Goal: Task Accomplishment & Management: Manage account settings

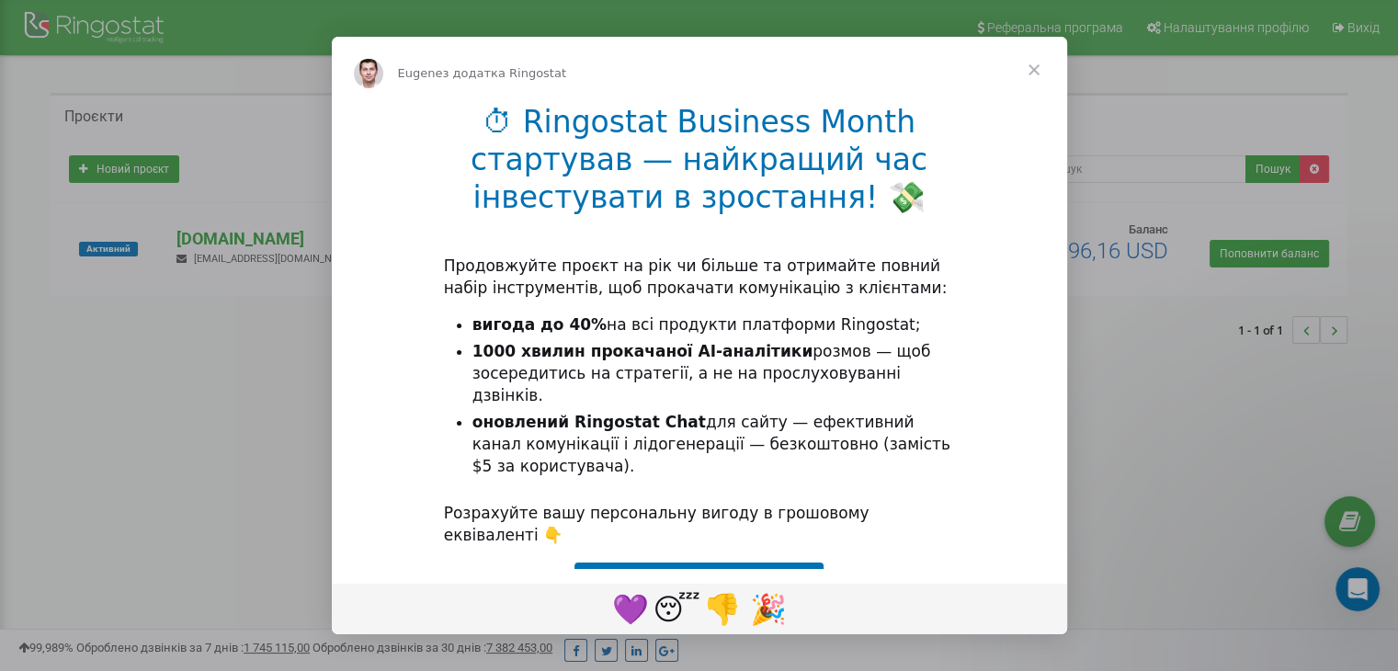
click at [1028, 73] on span "Закрити" at bounding box center [1034, 70] width 66 height 66
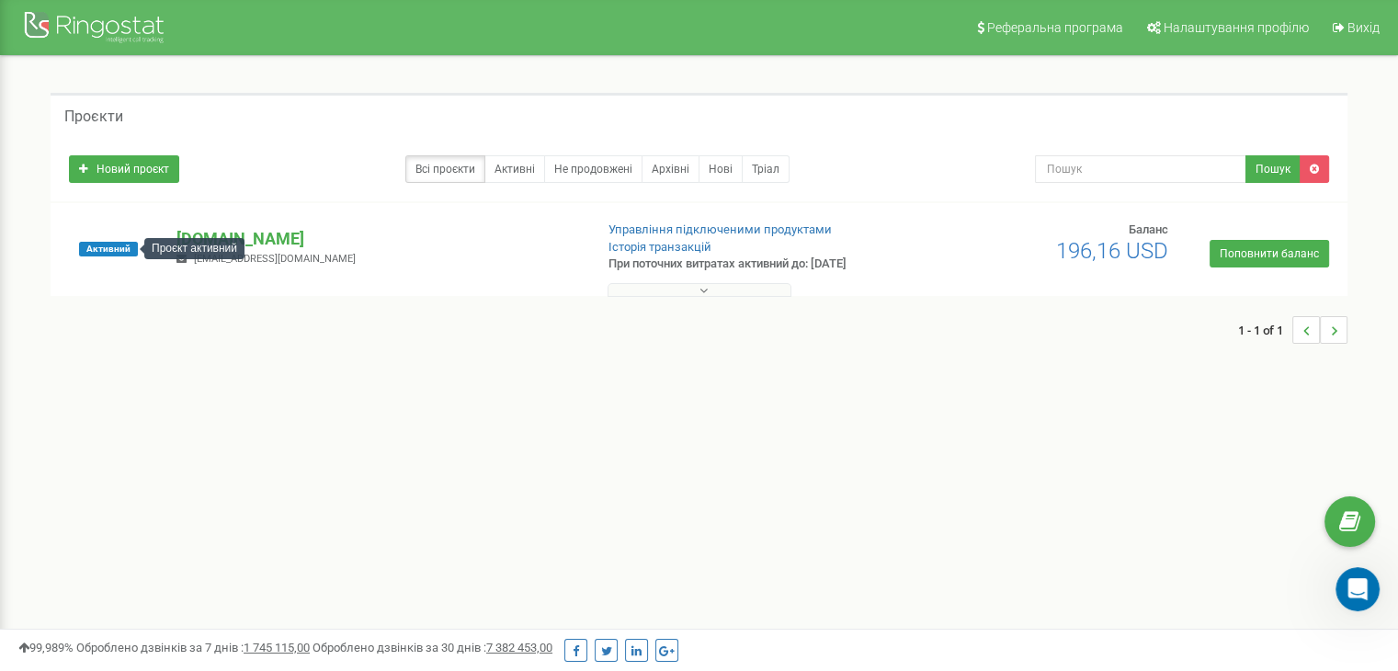
click at [199, 245] on div "Проєкт активний" at bounding box center [194, 248] width 100 height 21
click at [206, 235] on p "[DOMAIN_NAME]" at bounding box center [377, 239] width 402 height 24
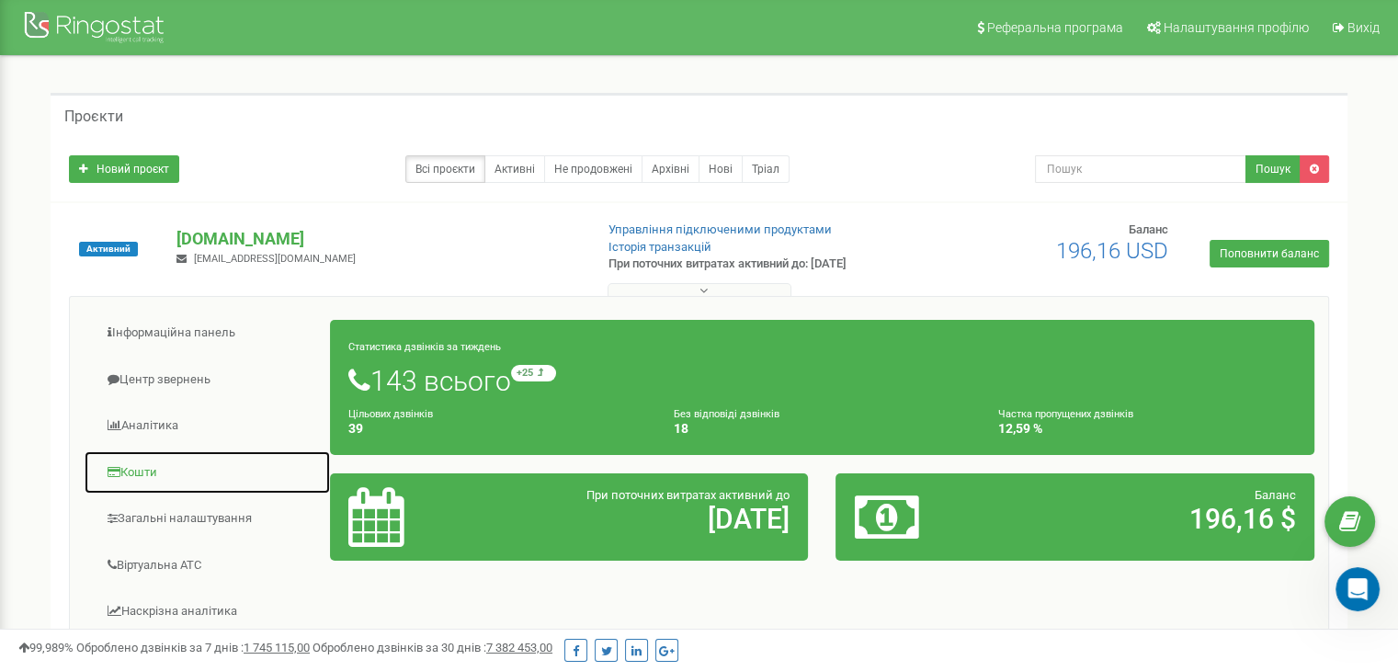
click at [162, 491] on link "Кошти" at bounding box center [207, 472] width 247 height 45
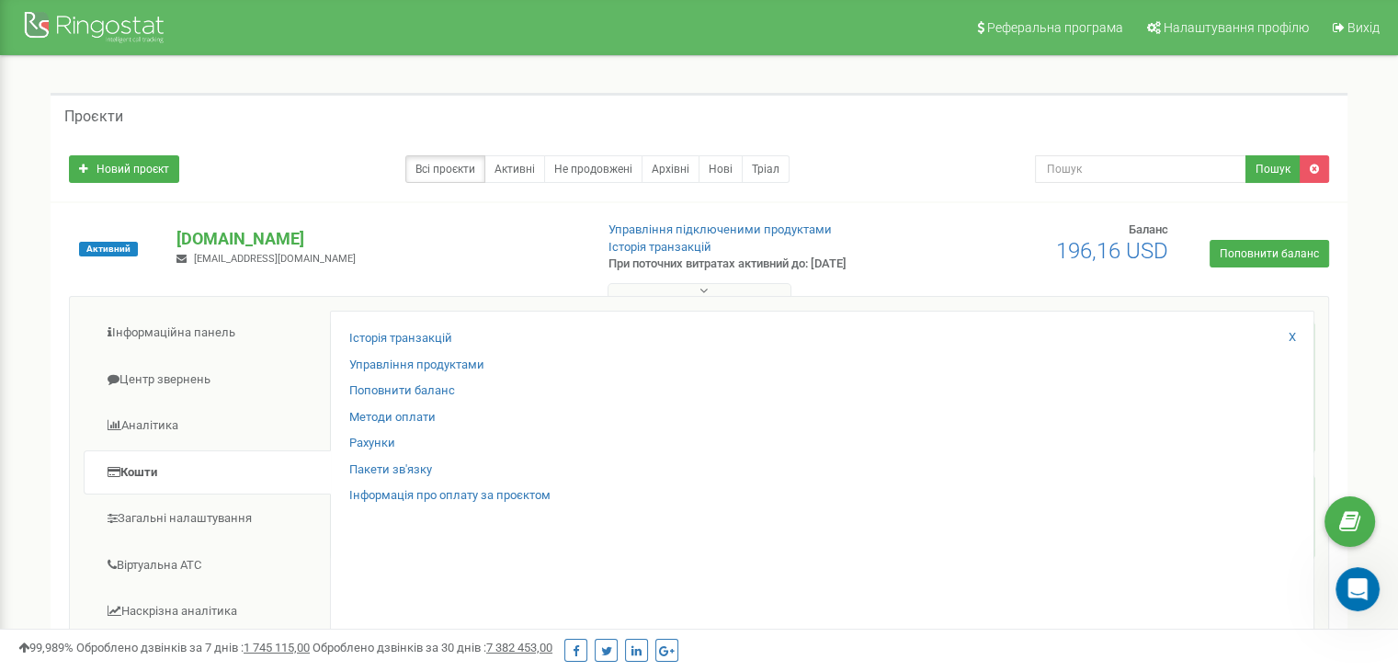
click at [162, 493] on li "Кошти" at bounding box center [207, 472] width 246 height 45
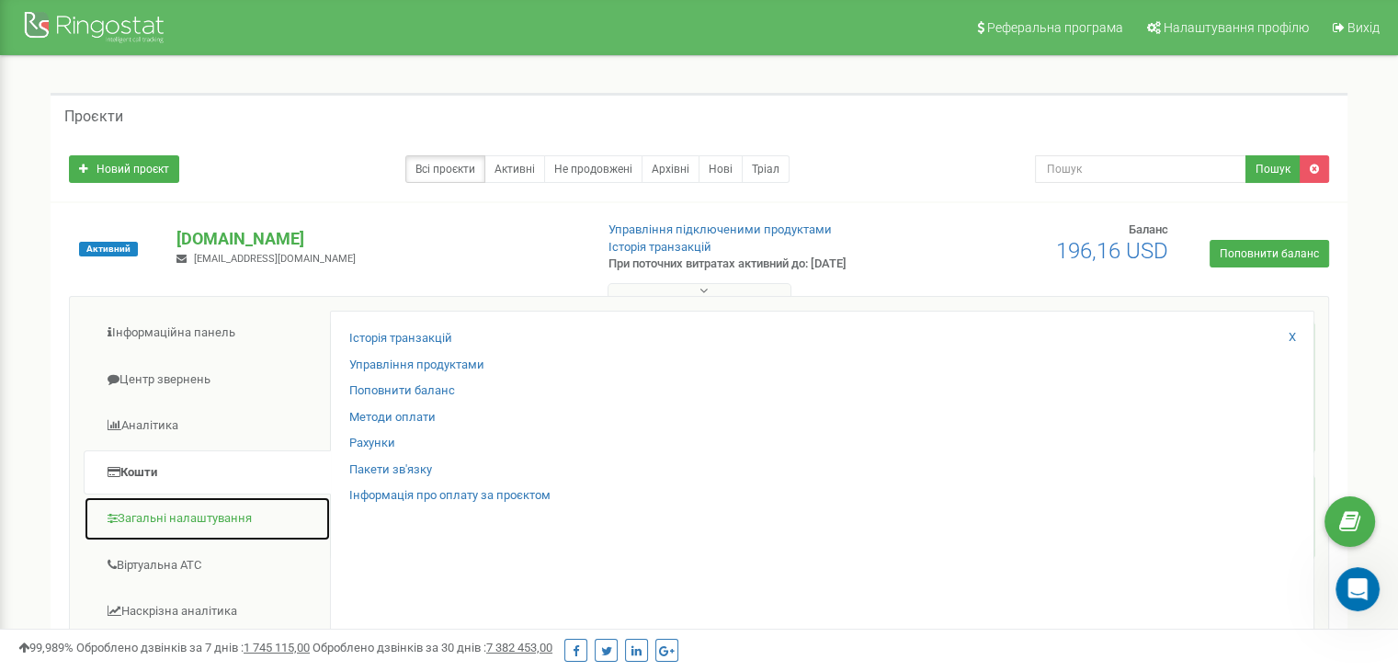
click at [162, 506] on link "Загальні налаштування" at bounding box center [207, 518] width 247 height 45
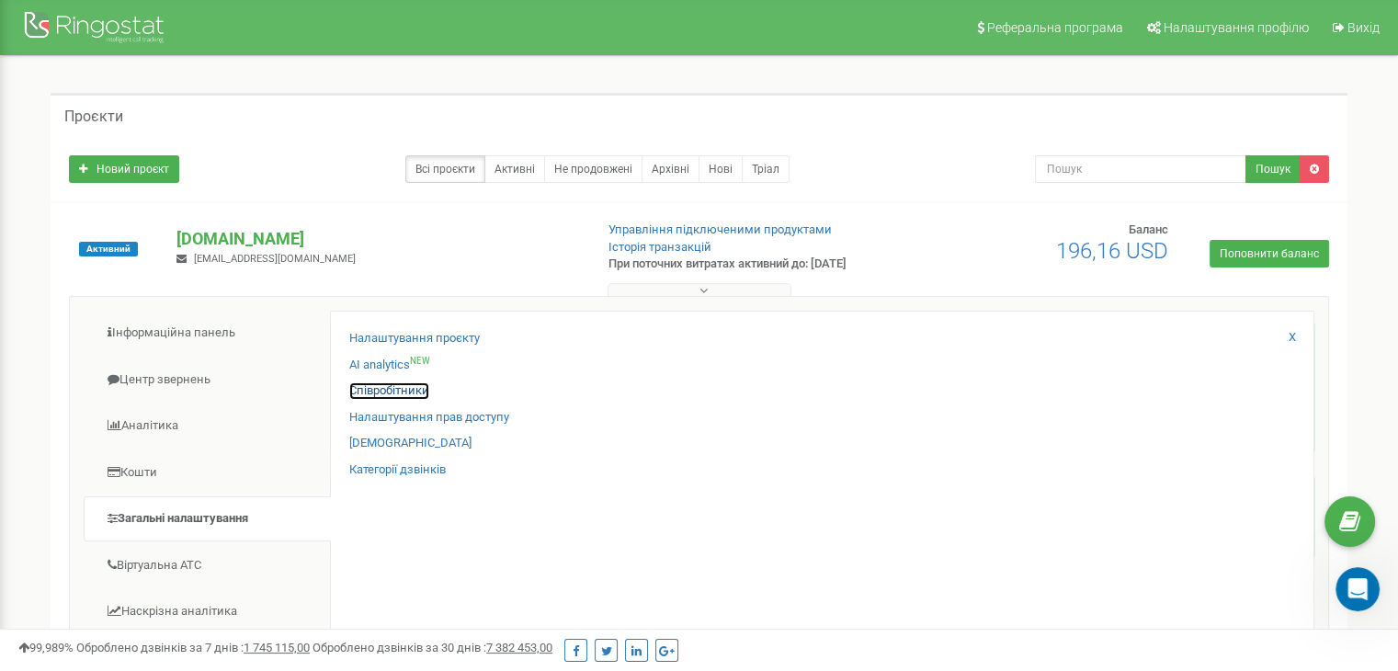
click at [360, 389] on link "Співробітники" at bounding box center [389, 390] width 80 height 17
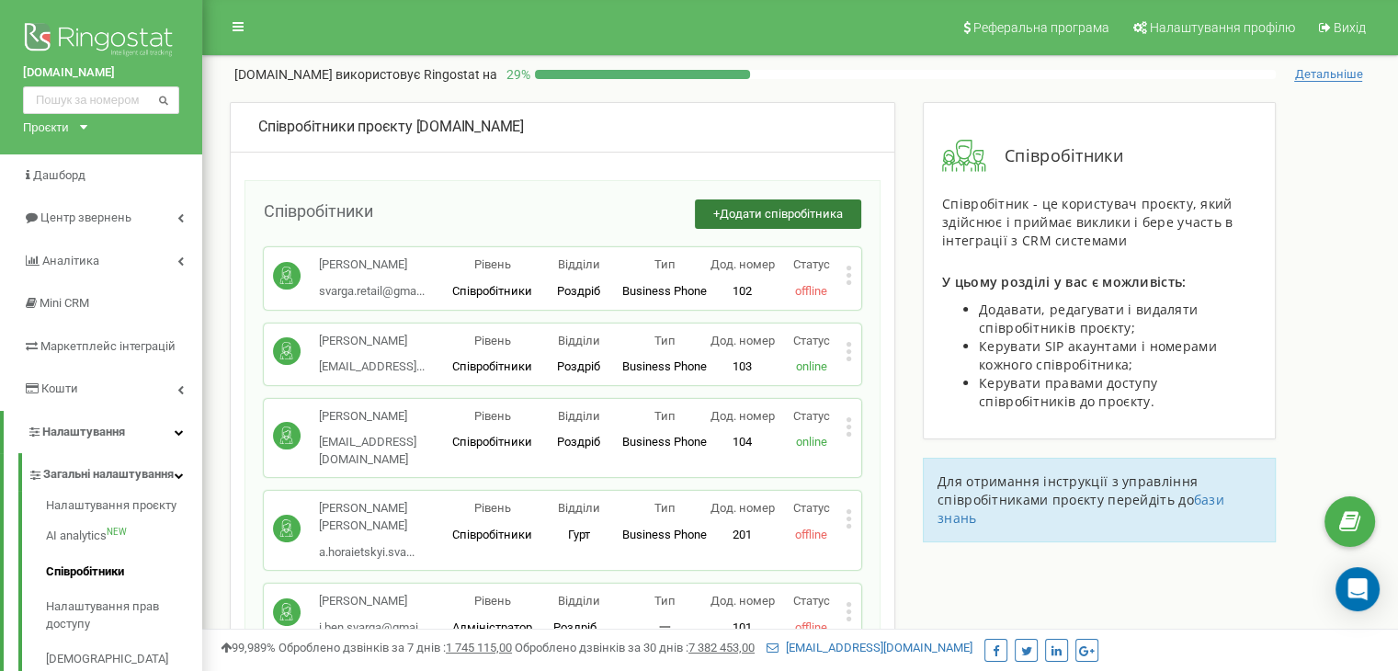
click at [802, 205] on button "+ Додати співробітника" at bounding box center [778, 214] width 166 height 30
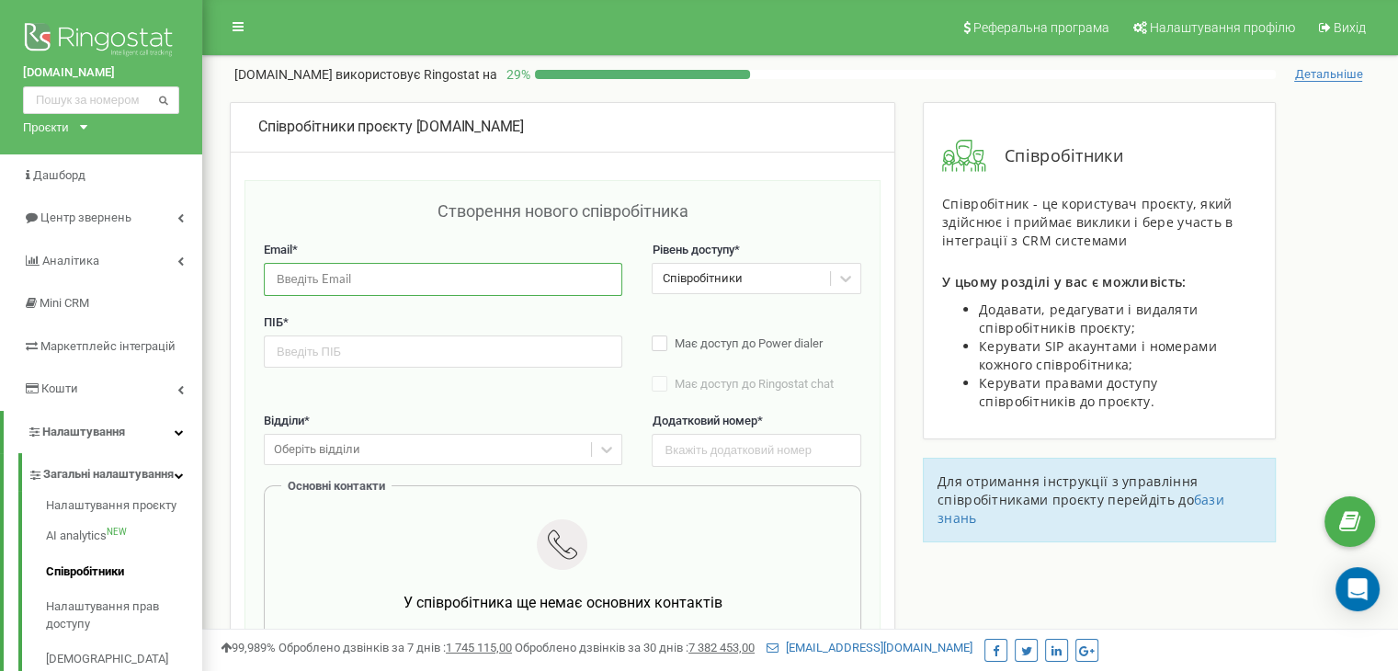
click at [481, 280] on input "email" at bounding box center [443, 279] width 358 height 32
paste input "crm@s-rocket.com"
type input "crm@s-rocket.com"
click at [853, 269] on icon at bounding box center [845, 278] width 18 height 18
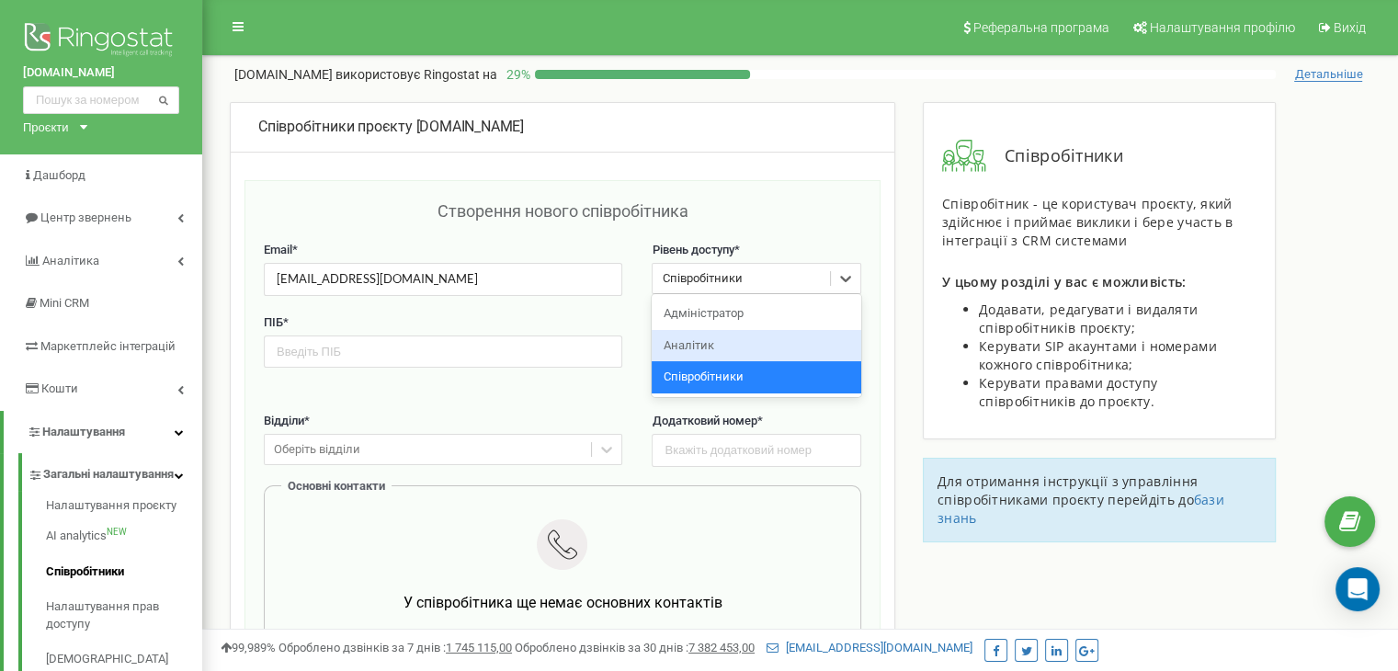
click at [815, 348] on div "Аналітик" at bounding box center [756, 346] width 209 height 32
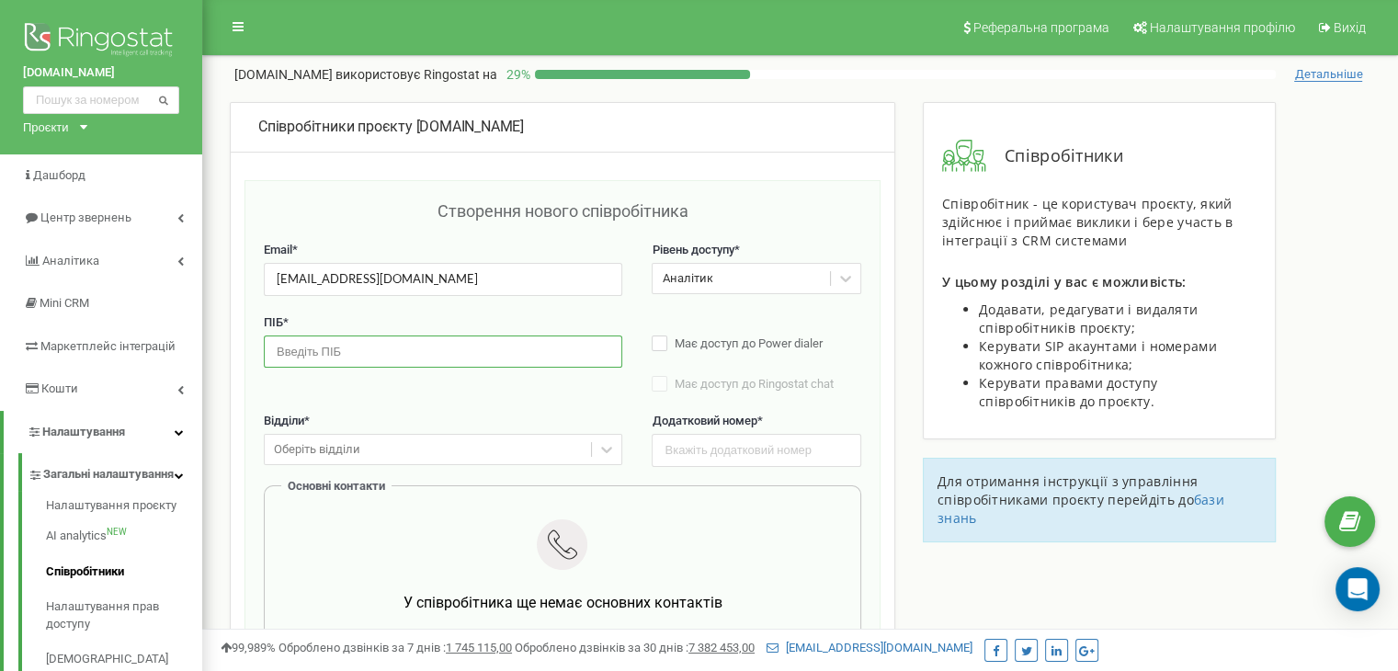
click at [503, 336] on input "text" at bounding box center [443, 352] width 358 height 32
click at [733, 347] on span "Має доступ до Power dialer" at bounding box center [749, 343] width 148 height 14
type input "Ракета продаж"
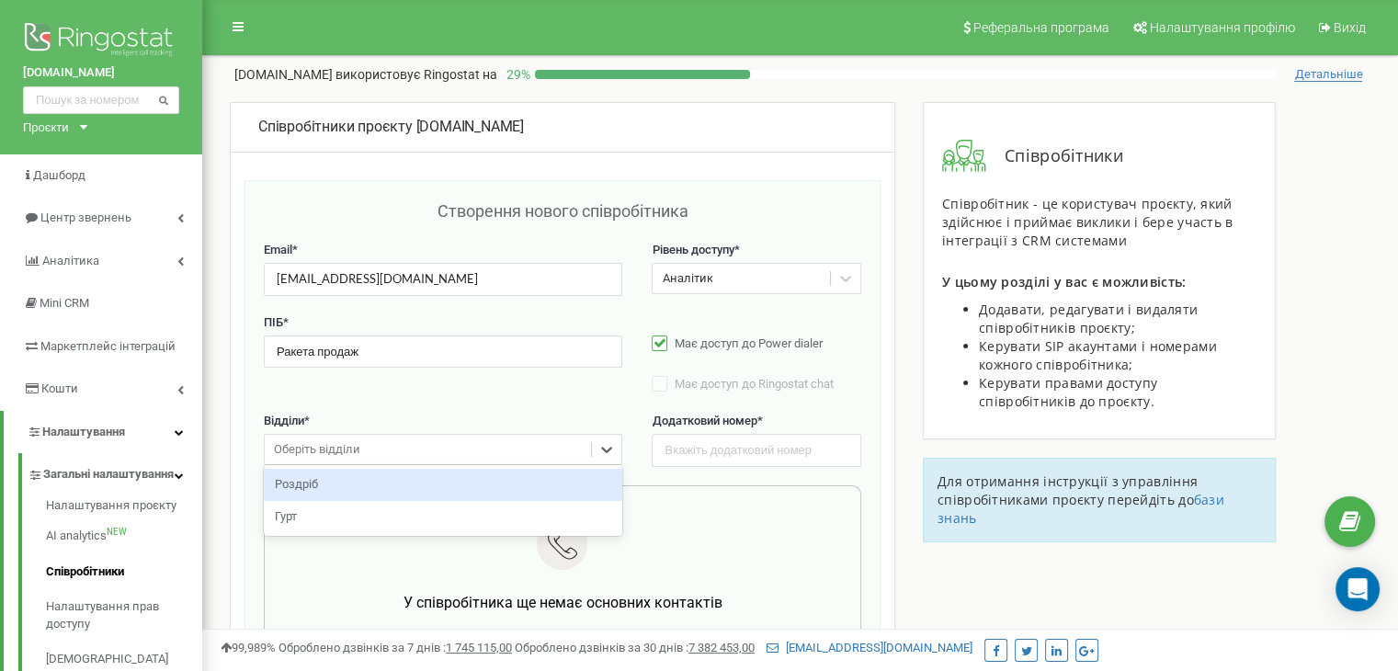
click at [586, 443] on div "Оберіть відділи" at bounding box center [428, 450] width 326 height 28
click at [548, 490] on div "Роздріб" at bounding box center [443, 485] width 358 height 32
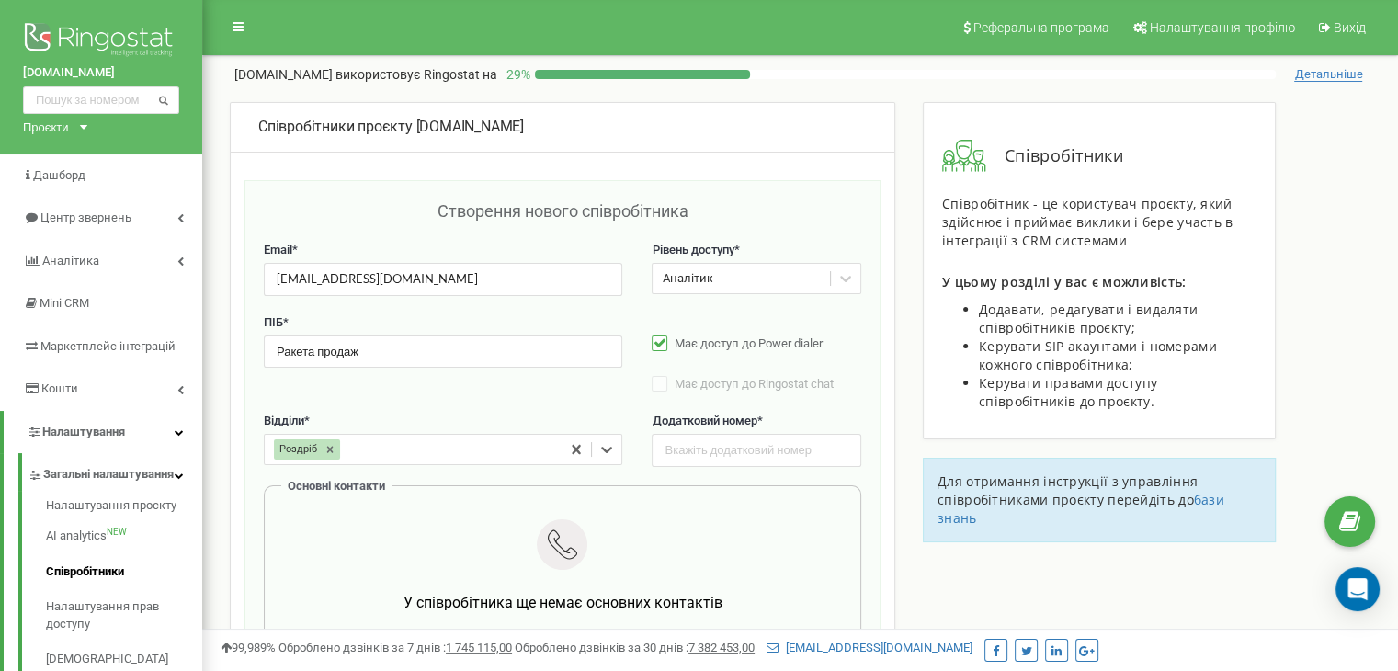
click at [552, 443] on div "Роздріб" at bounding box center [413, 450] width 297 height 28
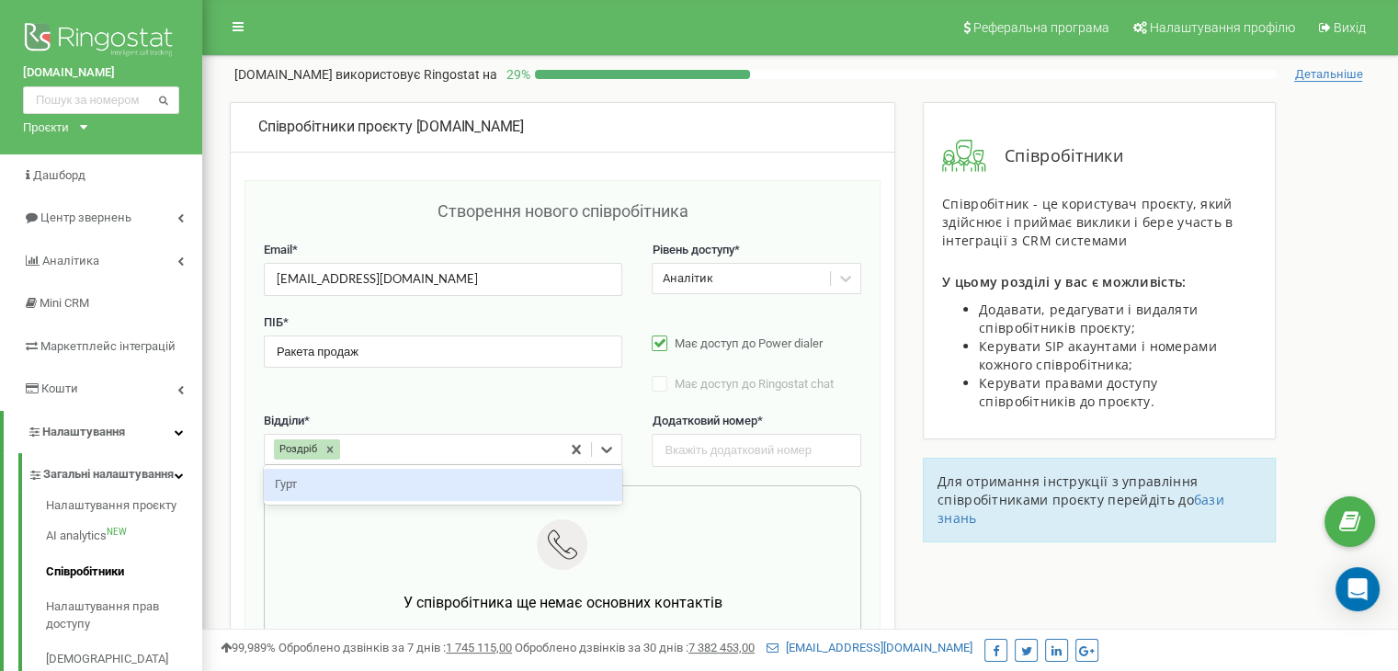
click at [449, 494] on div "Гурт" at bounding box center [443, 485] width 358 height 32
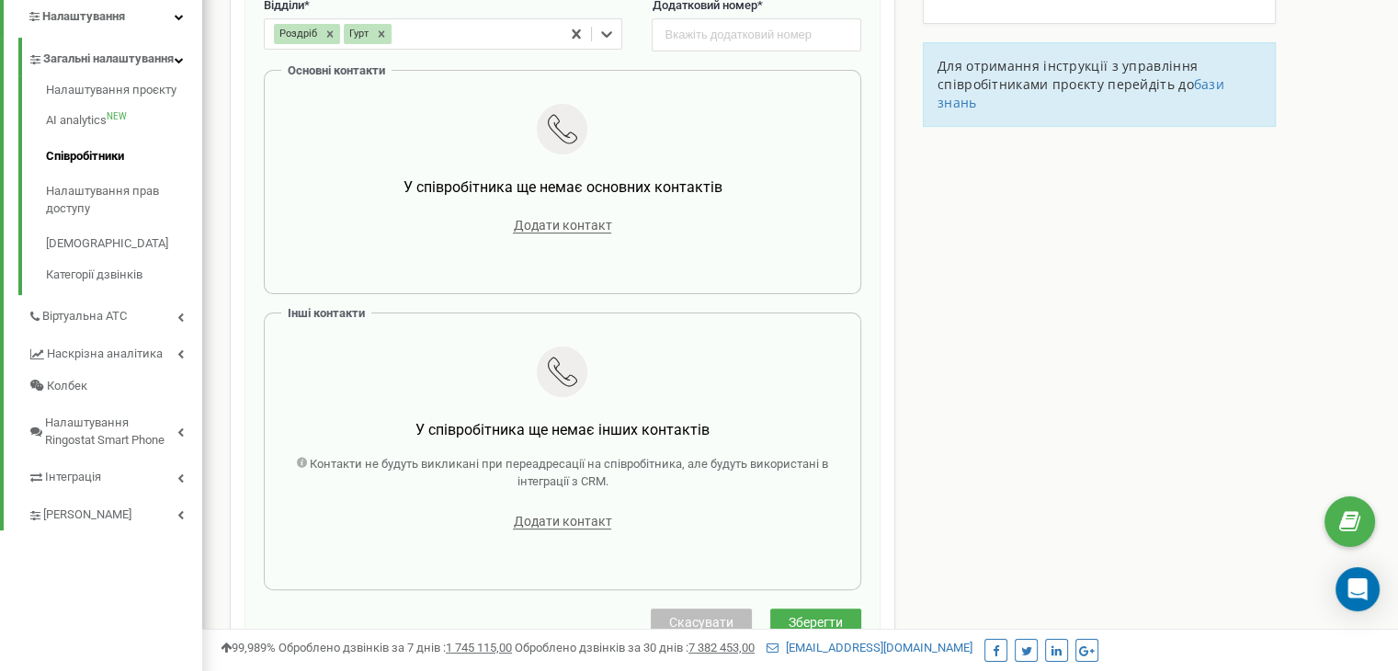
scroll to position [460, 0]
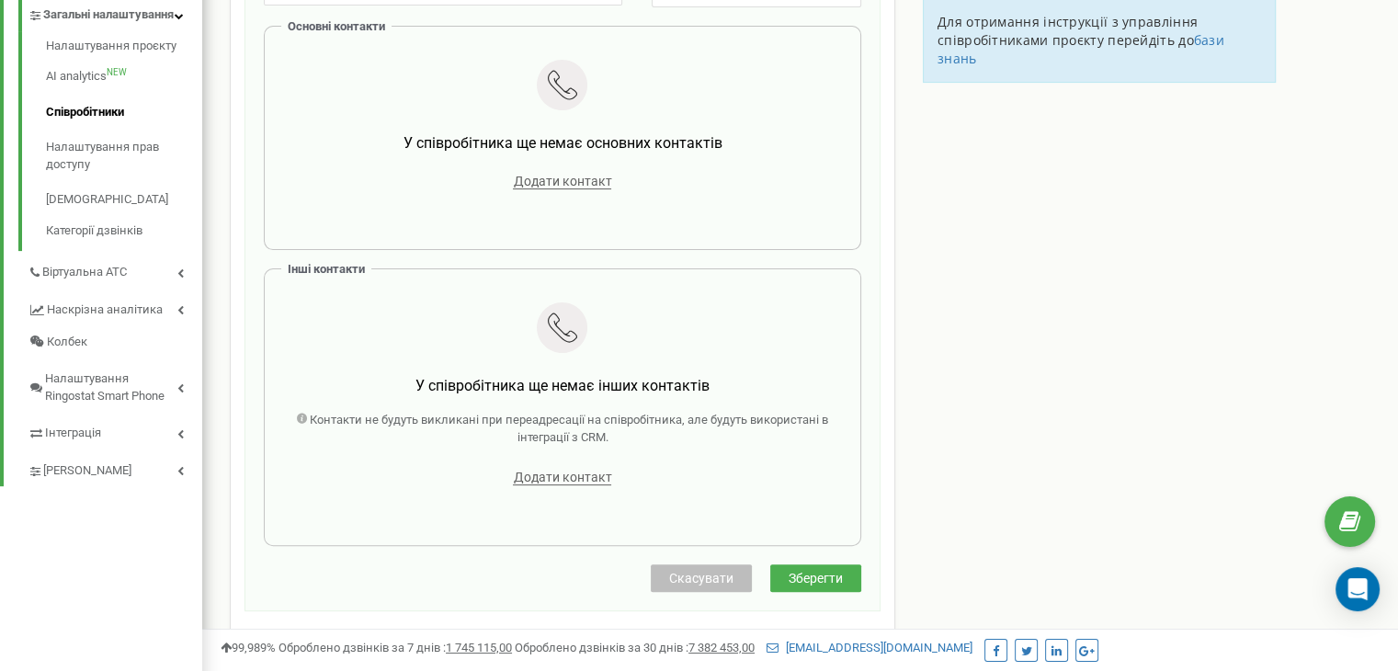
click at [818, 571] on span "Зберегти" at bounding box center [816, 578] width 54 height 15
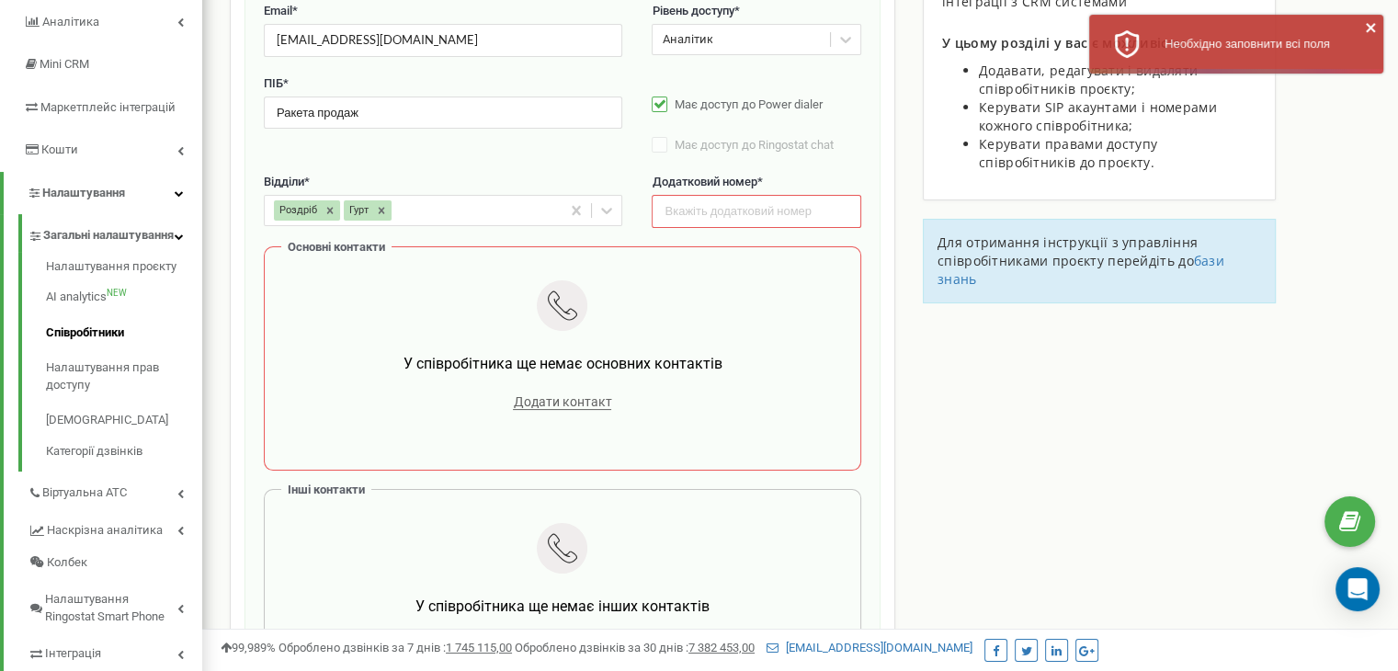
scroll to position [0, 0]
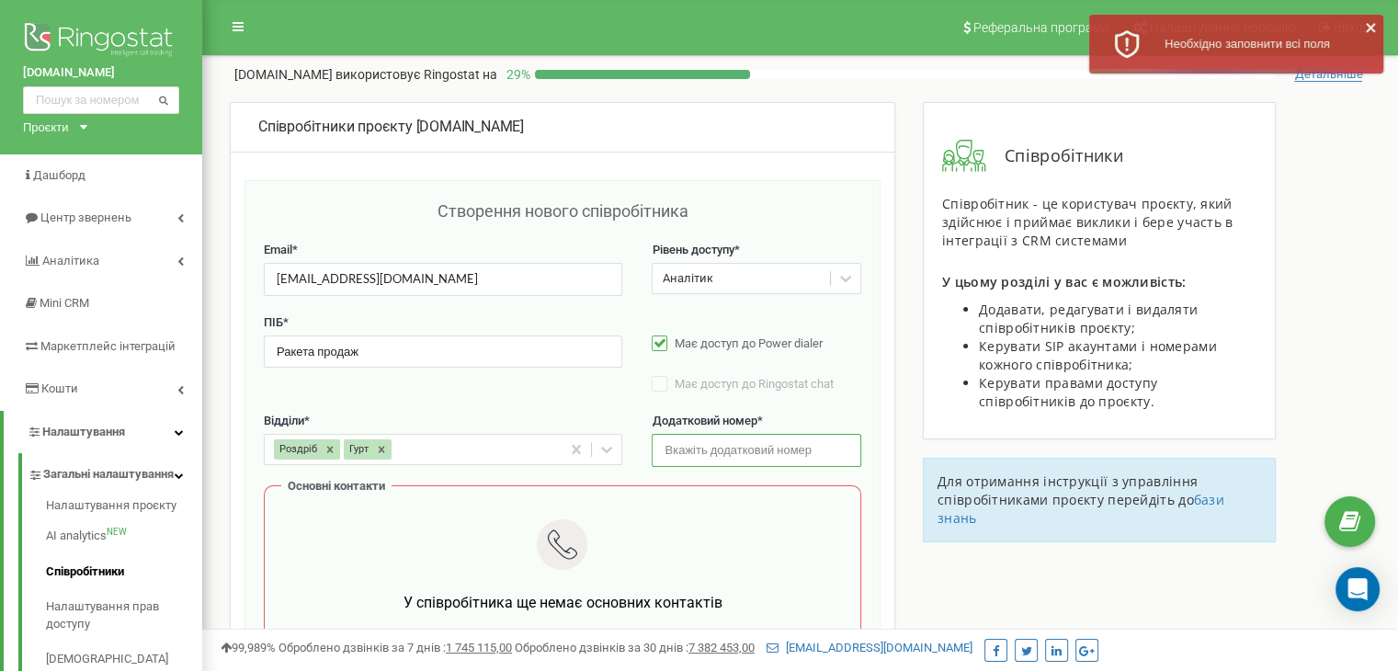
click at [779, 451] on input "text" at bounding box center [756, 450] width 209 height 32
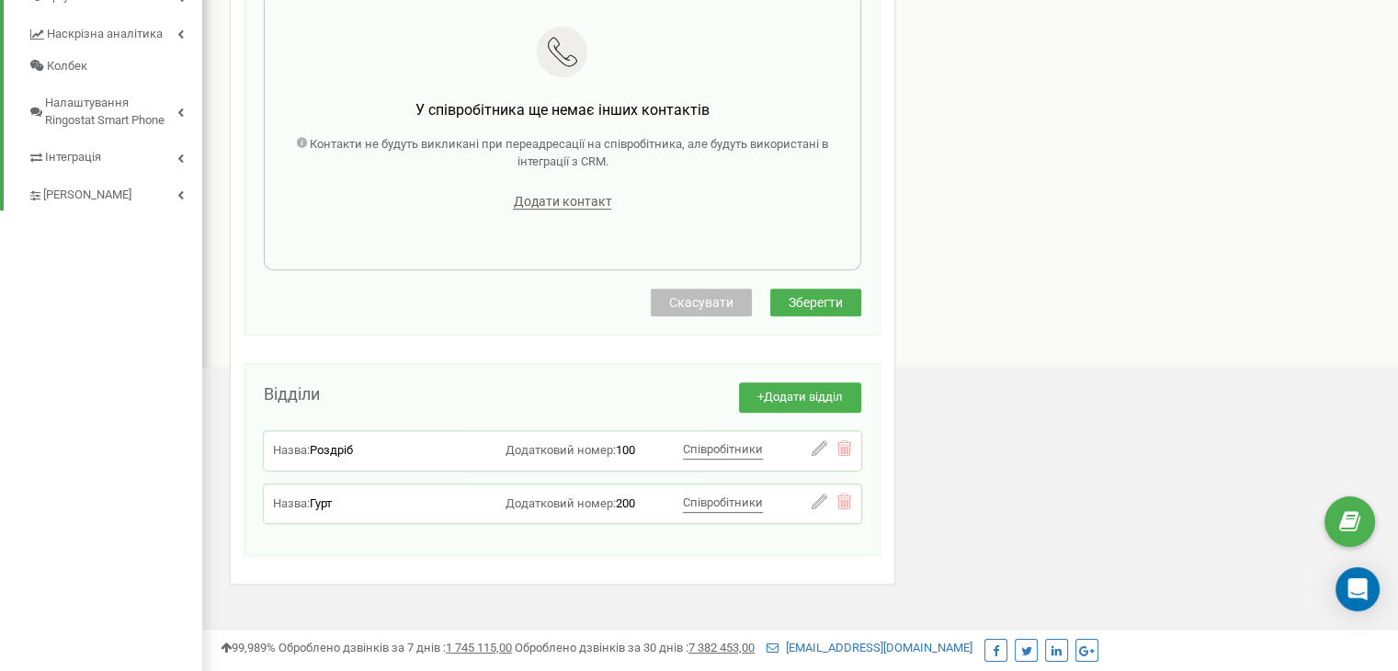
type input "106"
click at [804, 296] on span "Зберегти" at bounding box center [816, 302] width 54 height 15
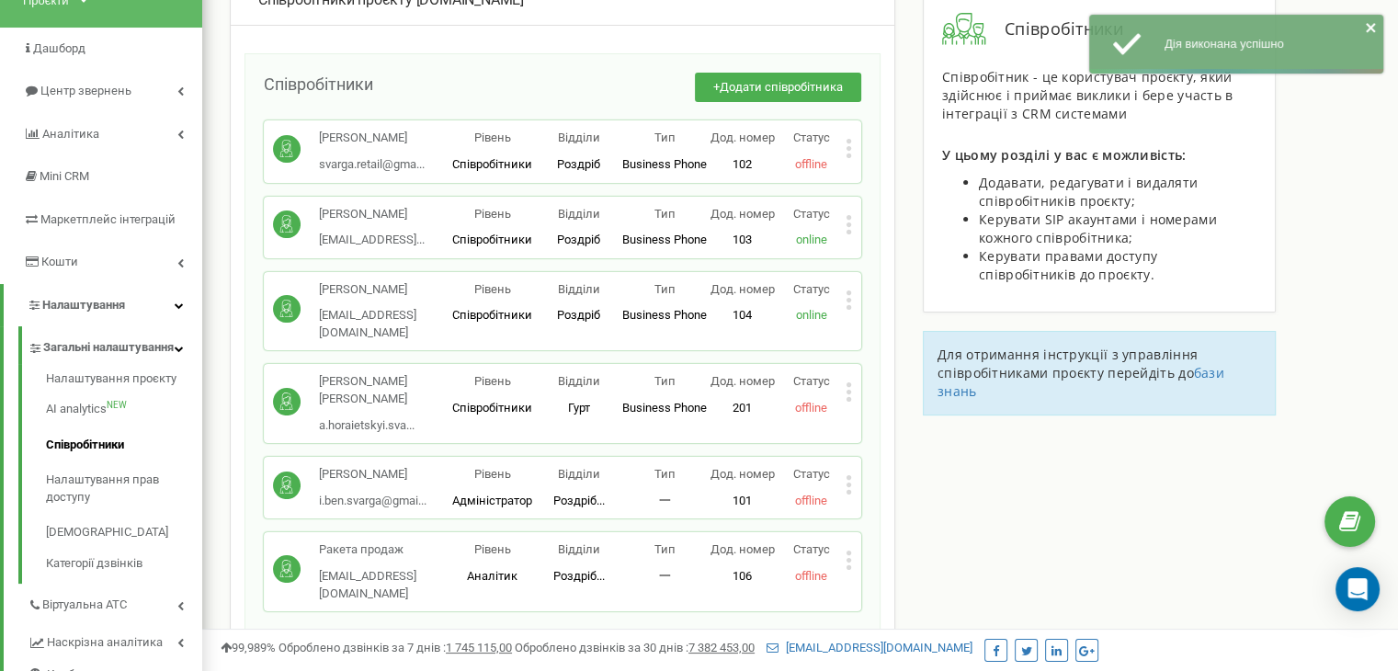
scroll to position [276, 0]
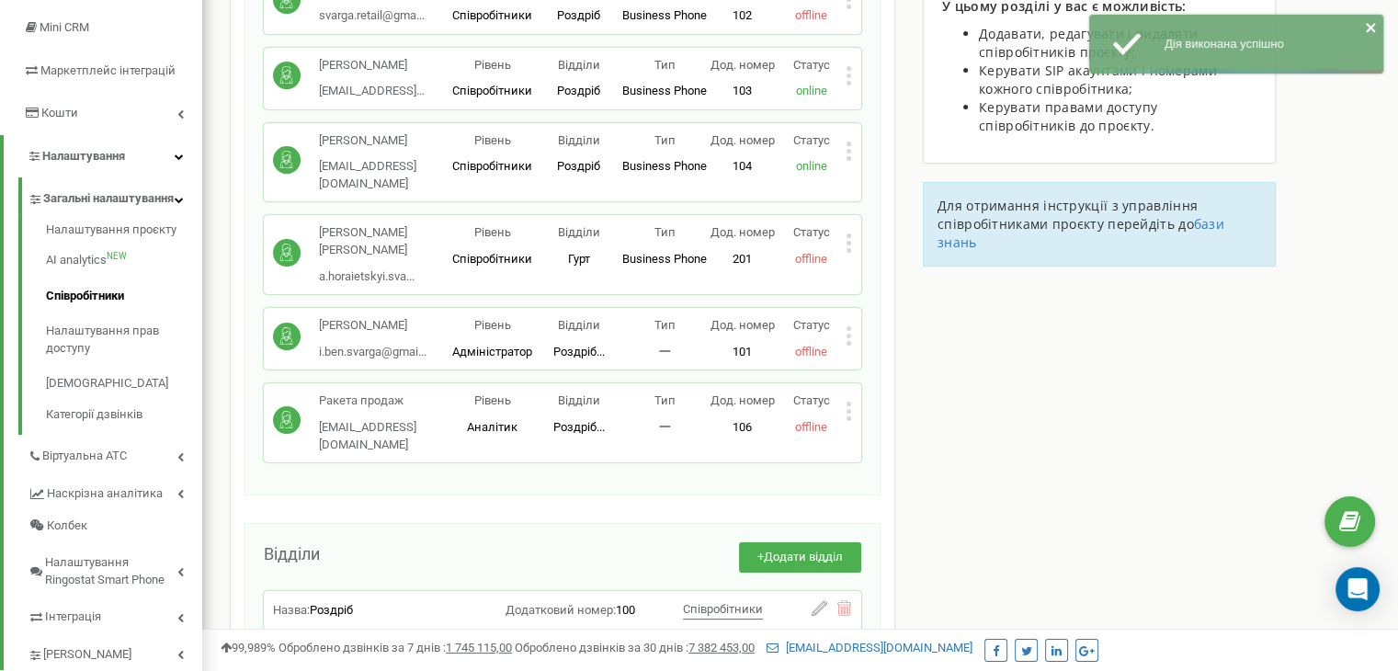
click at [842, 393] on p "Статус" at bounding box center [811, 401] width 69 height 17
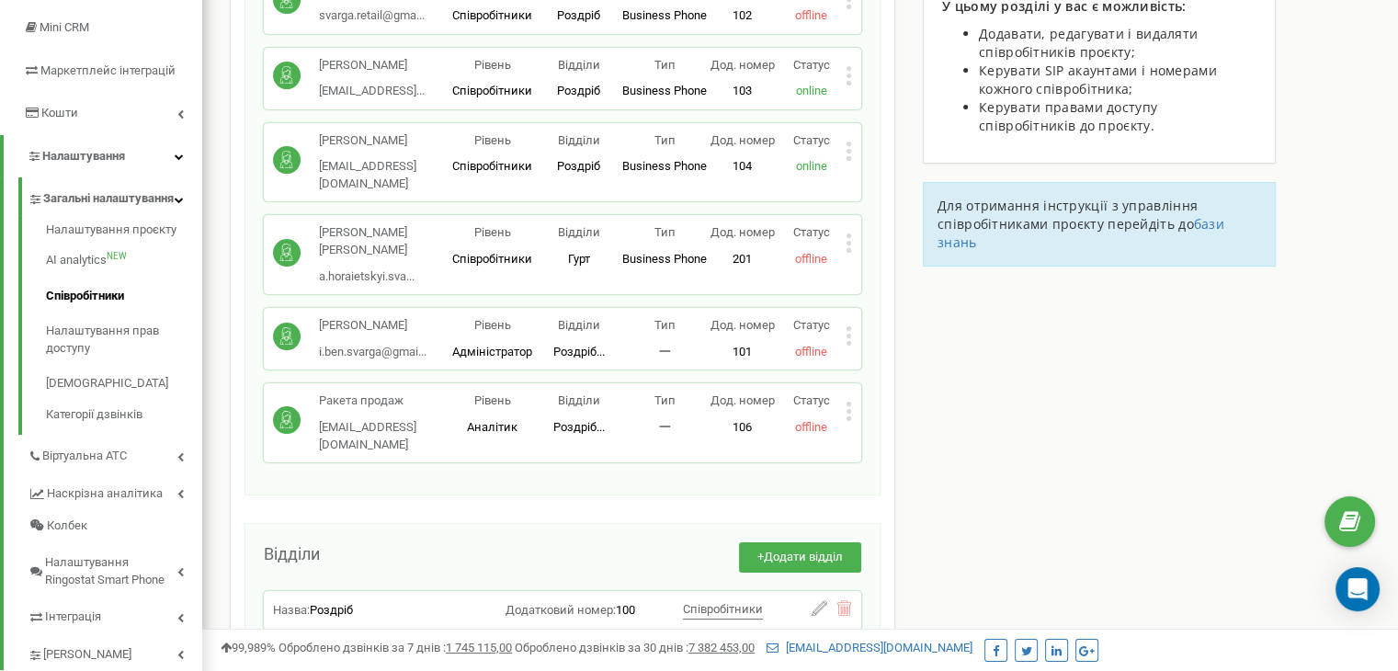
click at [847, 402] on icon at bounding box center [849, 411] width 6 height 19
click at [938, 492] on span "Копіювати Email" at bounding box center [920, 498] width 100 height 12
